Goal: Find contact information: Find contact information

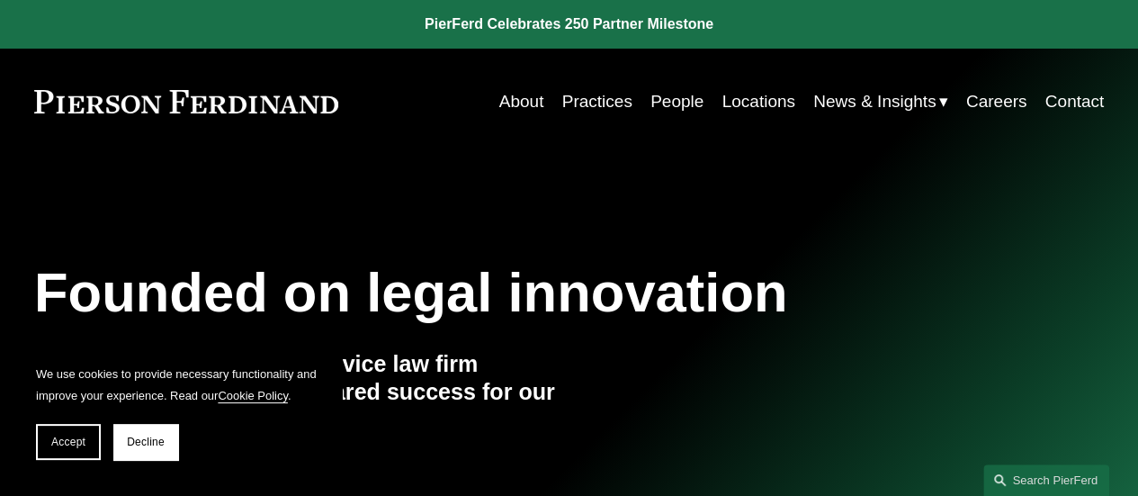
click at [577, 109] on link "Practices" at bounding box center [597, 102] width 70 height 34
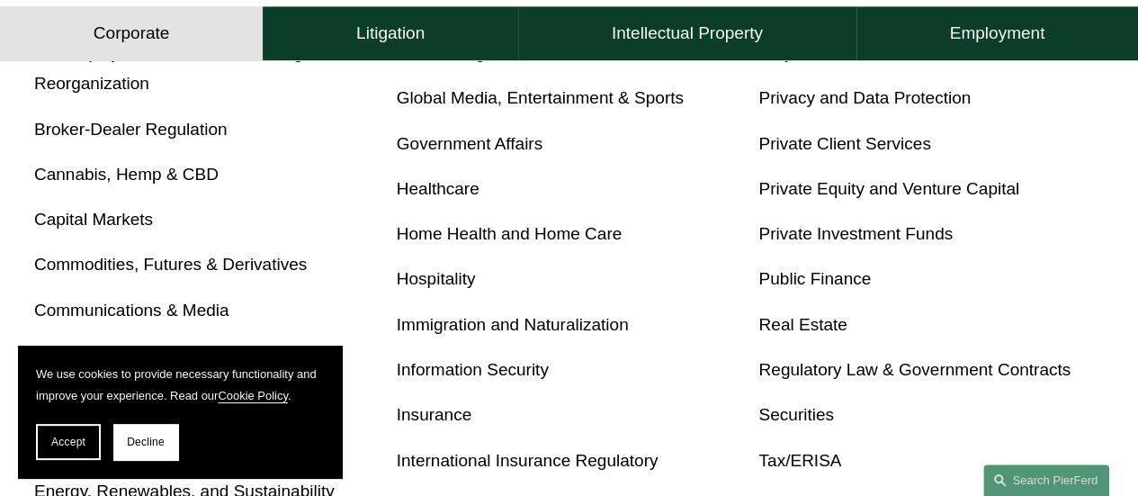
scroll to position [810, 0]
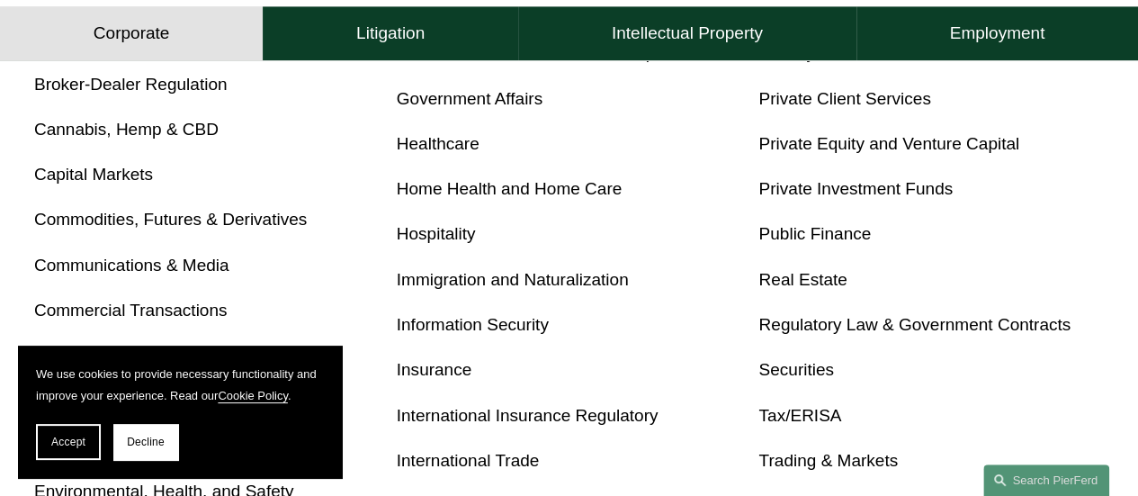
click at [542, 289] on link "Immigration and Naturalization" at bounding box center [513, 279] width 232 height 19
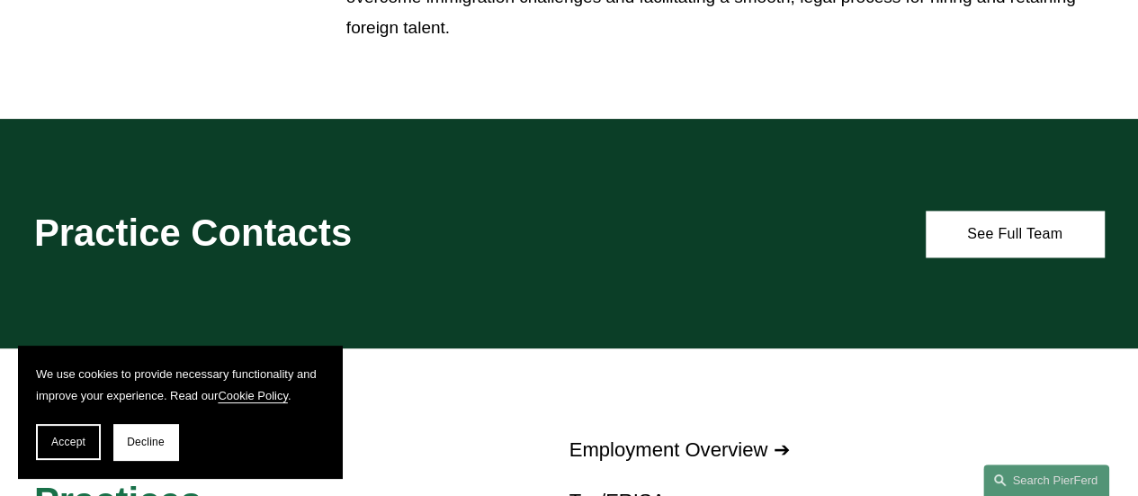
scroll to position [1349, 0]
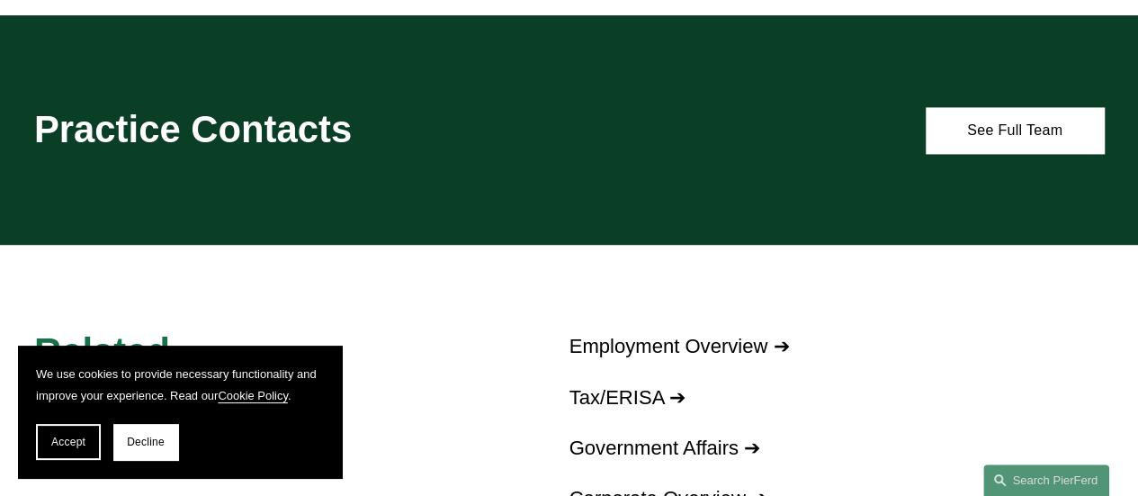
click at [288, 144] on h2 "Practice Contacts" at bounding box center [279, 130] width 490 height 46
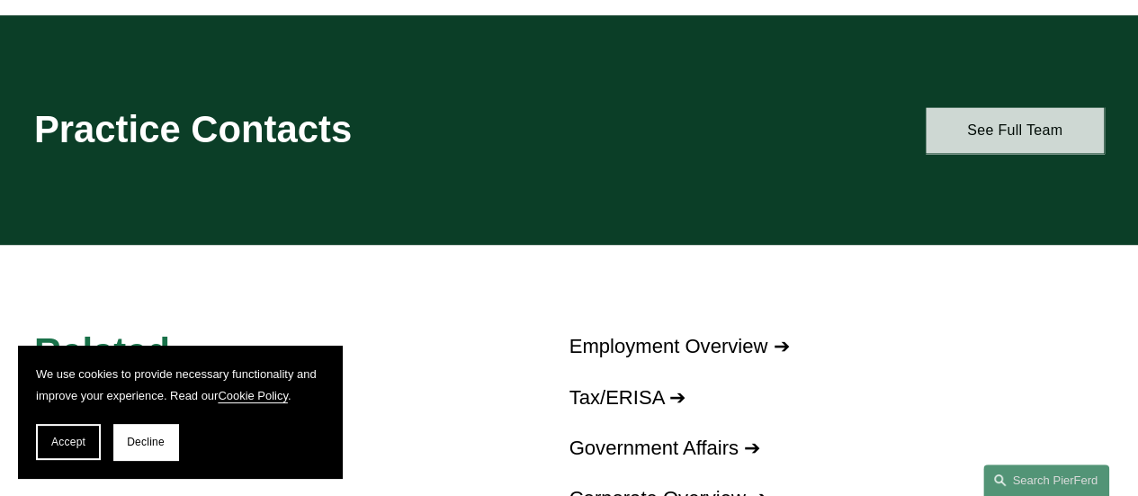
click at [971, 121] on link "See Full Team" at bounding box center [1015, 130] width 178 height 46
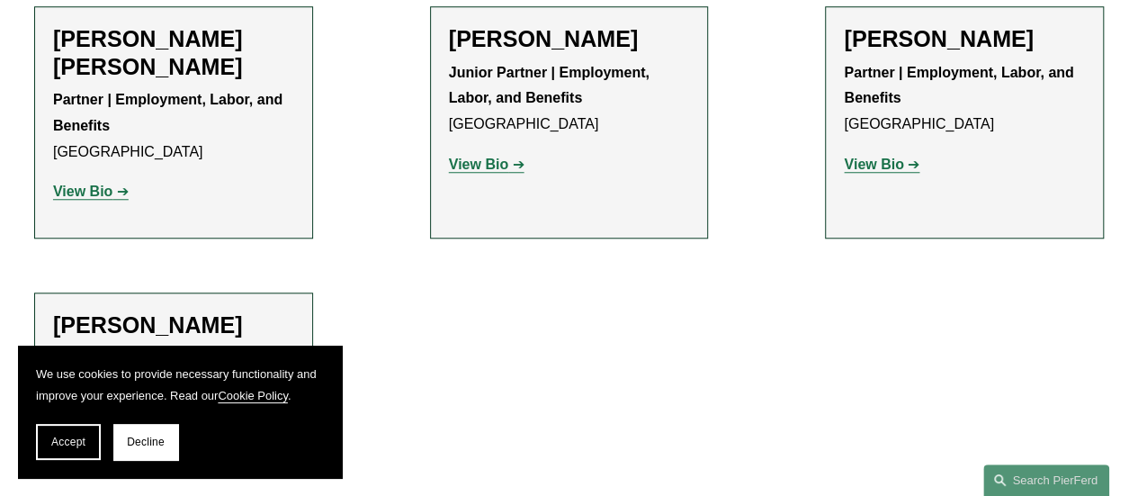
scroll to position [990, 0]
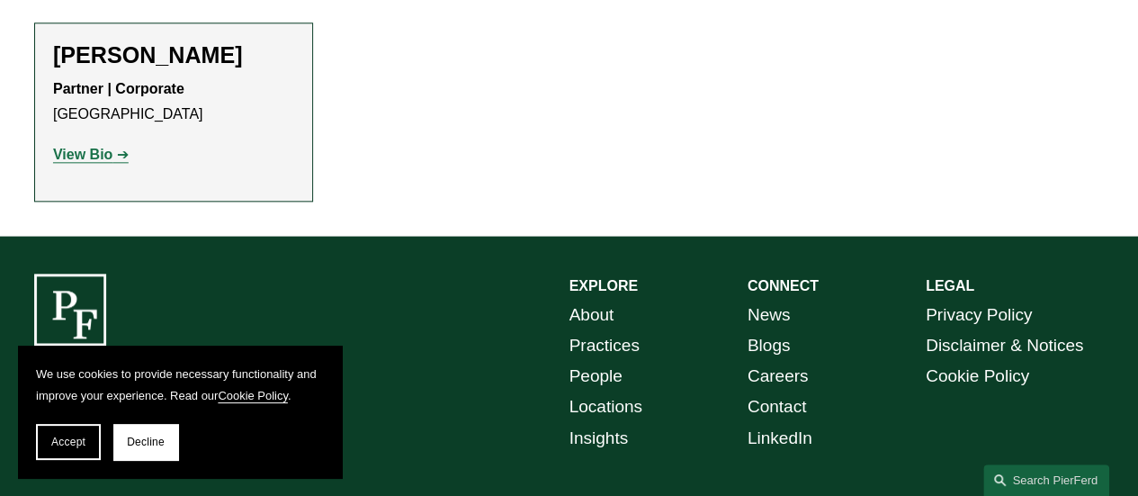
click at [164, 74] on div "[PERSON_NAME] Partner | Corporate Denver View Bio Location: [GEOGRAPHIC_DATA]; …" at bounding box center [173, 111] width 241 height 141
click at [166, 66] on h2 "[PERSON_NAME]" at bounding box center [173, 54] width 241 height 27
click at [79, 151] on strong "View Bio" at bounding box center [82, 154] width 59 height 15
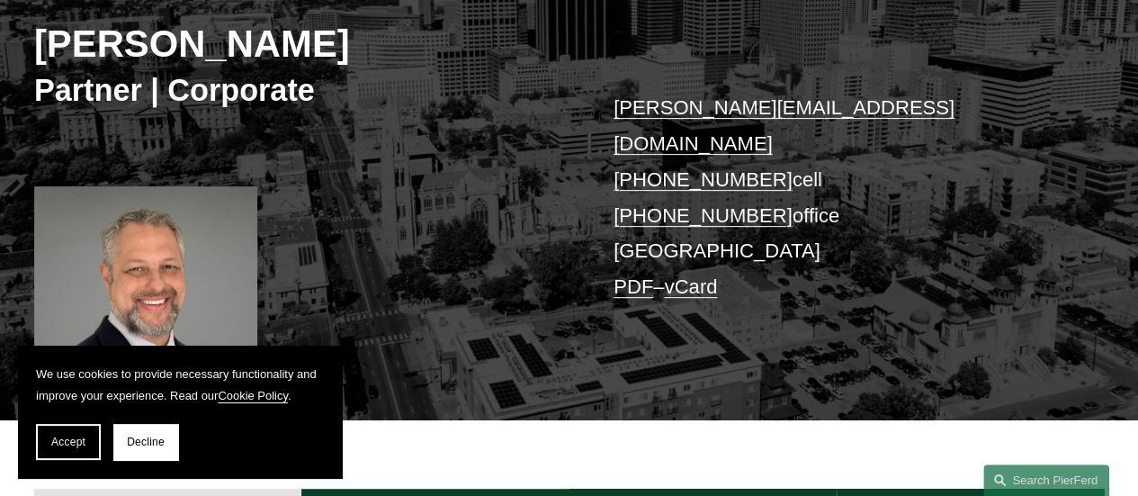
scroll to position [630, 0]
